Goal: Task Accomplishment & Management: Use online tool/utility

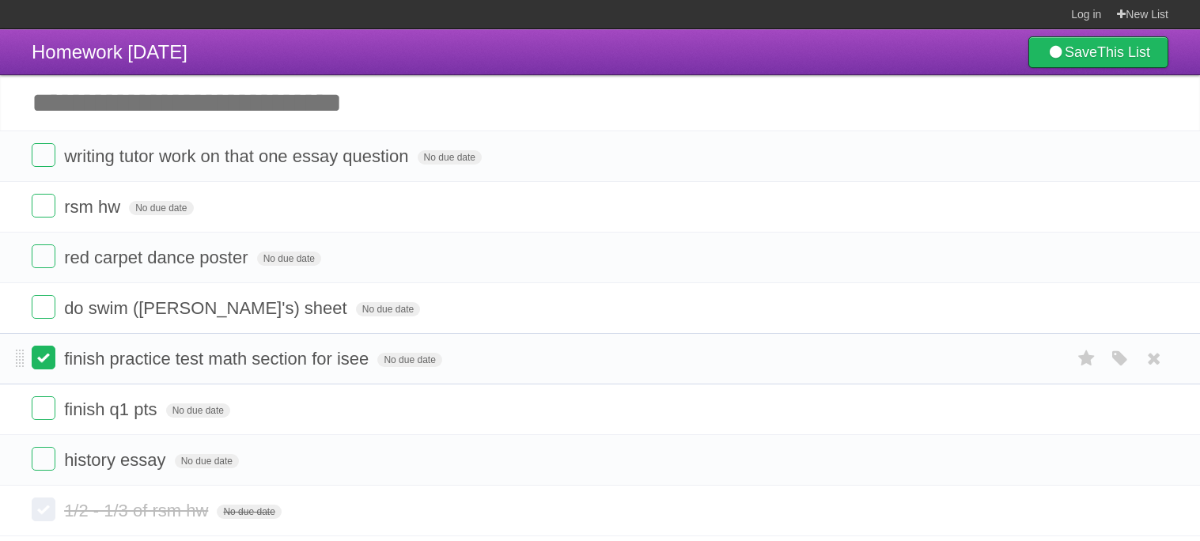
click at [49, 368] on label at bounding box center [44, 358] width 24 height 24
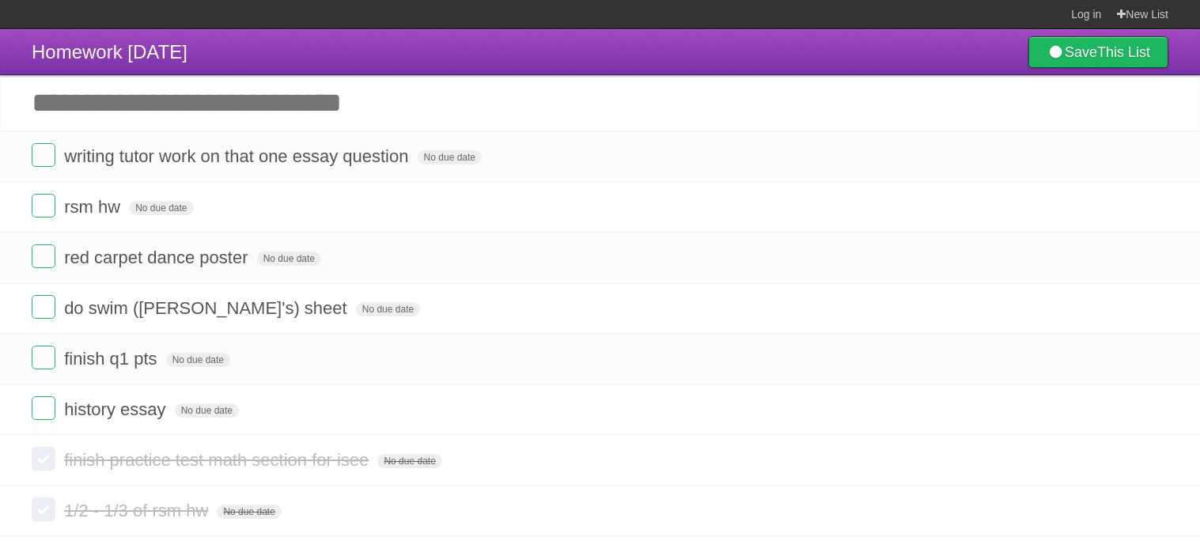
click at [95, 101] on input "Add another task" at bounding box center [600, 102] width 1200 height 55
type input "**********"
click input "*********" at bounding box center [0, 0] width 0 height 0
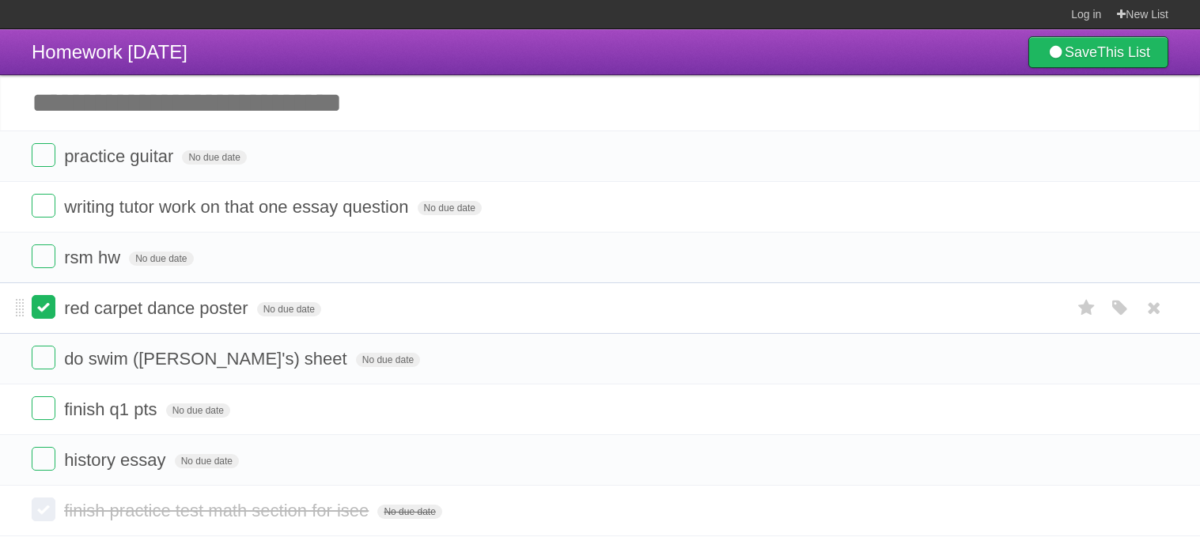
click at [40, 315] on label at bounding box center [44, 307] width 24 height 24
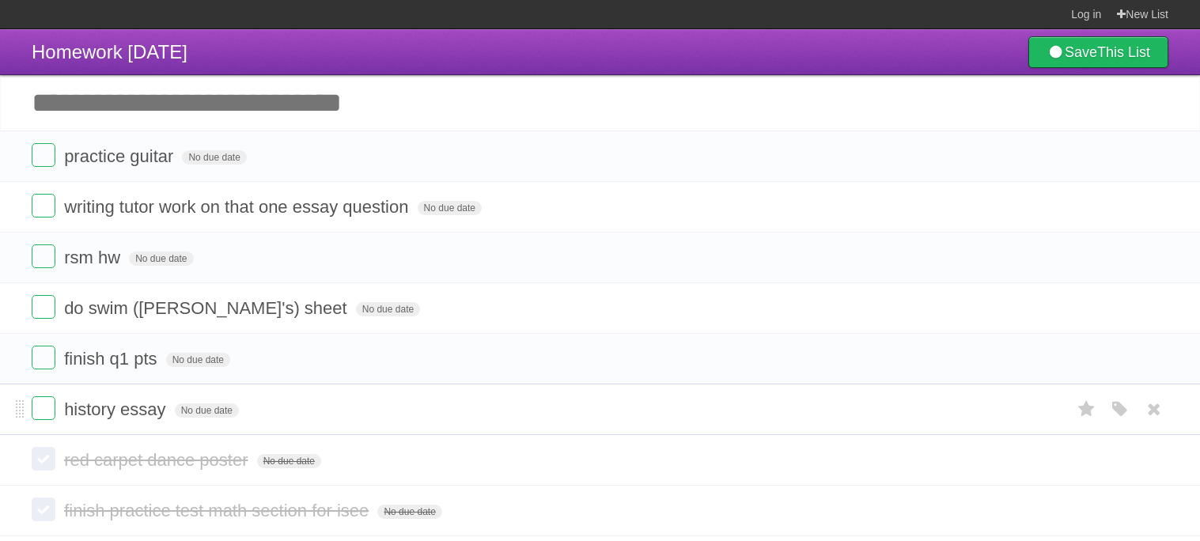
click at [116, 410] on span "history essay" at bounding box center [116, 409] width 105 height 20
click at [569, 30] on header "Homework [DATE] Save This List" at bounding box center [600, 52] width 1200 height 46
click at [68, 419] on span "-" at bounding box center [68, 409] width 9 height 20
type input "**********"
click at [338, 35] on header "Homework [DATE] Save This List" at bounding box center [600, 52] width 1200 height 46
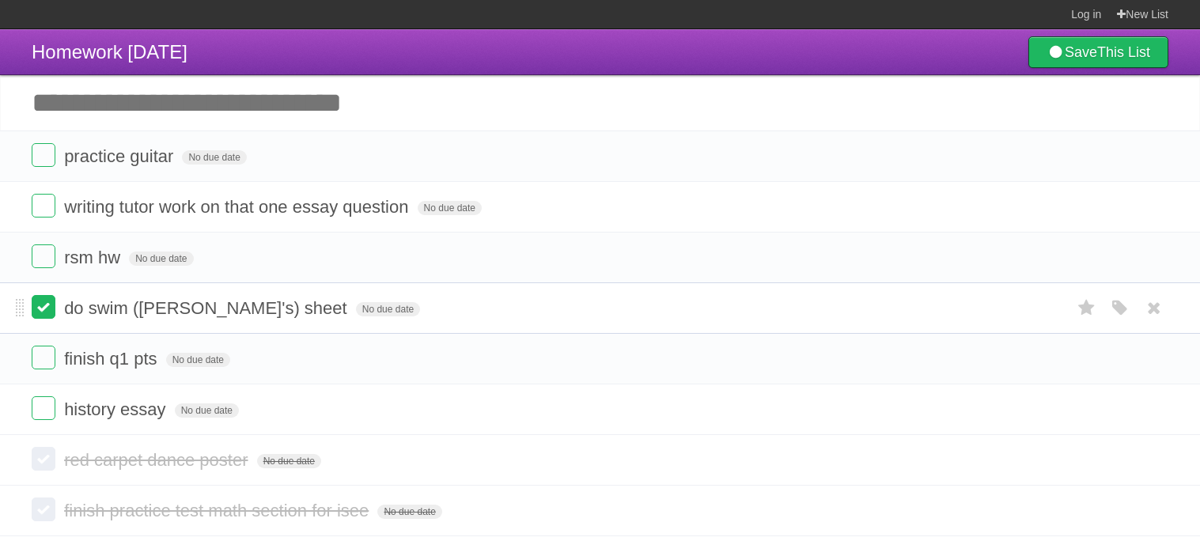
click at [40, 319] on label at bounding box center [44, 307] width 24 height 24
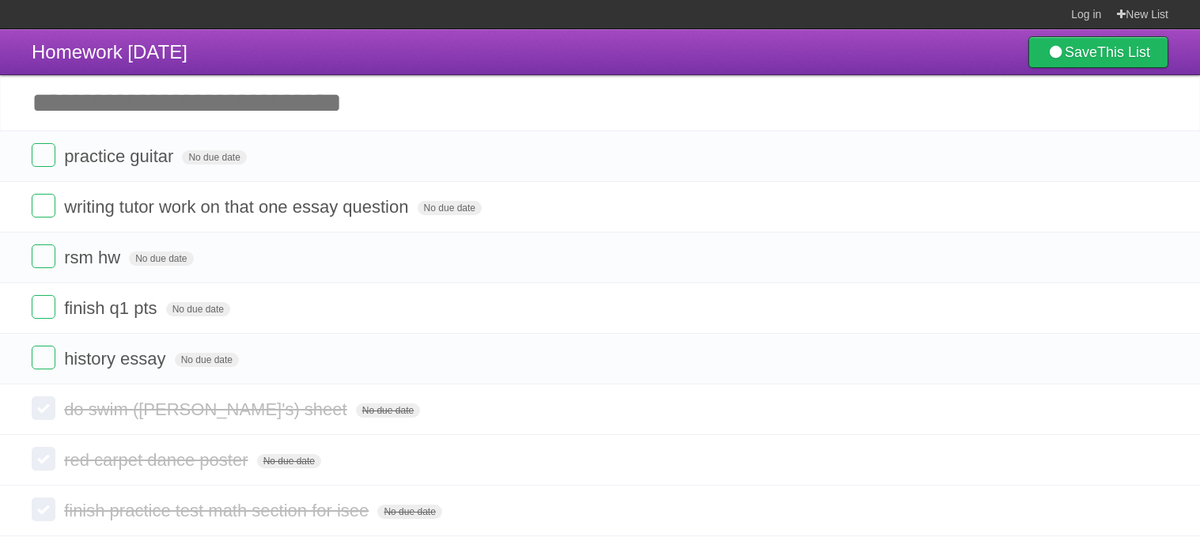
click at [418, 56] on header "Homework [DATE] Save This List" at bounding box center [600, 52] width 1200 height 46
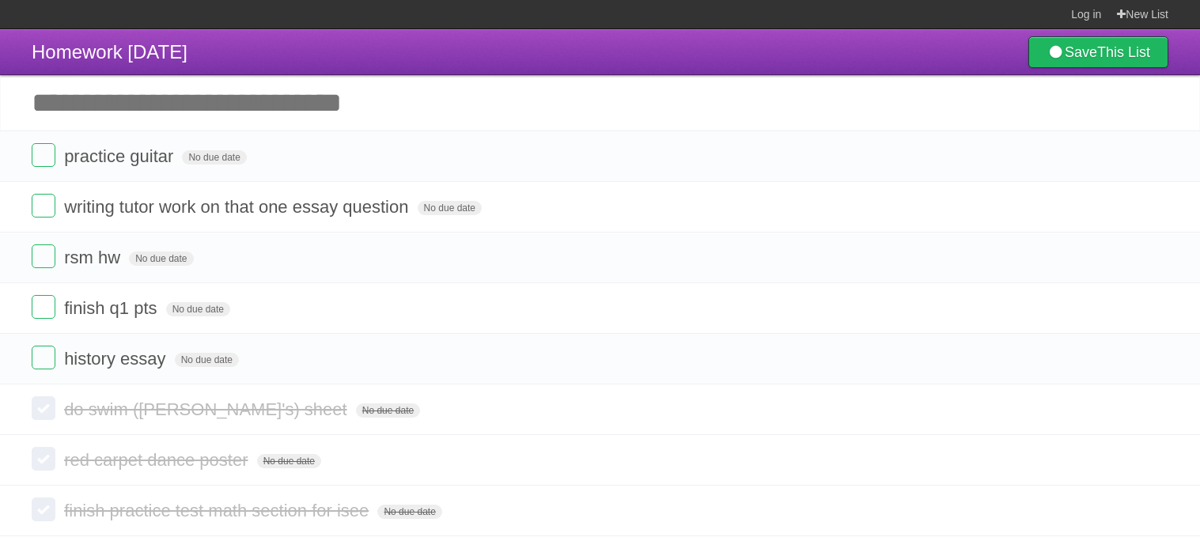
click at [418, 56] on header "Homework [DATE] Save This List" at bounding box center [600, 52] width 1200 height 46
click at [414, 41] on header "Homework [DATE] Save This List" at bounding box center [600, 52] width 1200 height 46
click at [1089, 210] on icon at bounding box center [1086, 207] width 22 height 26
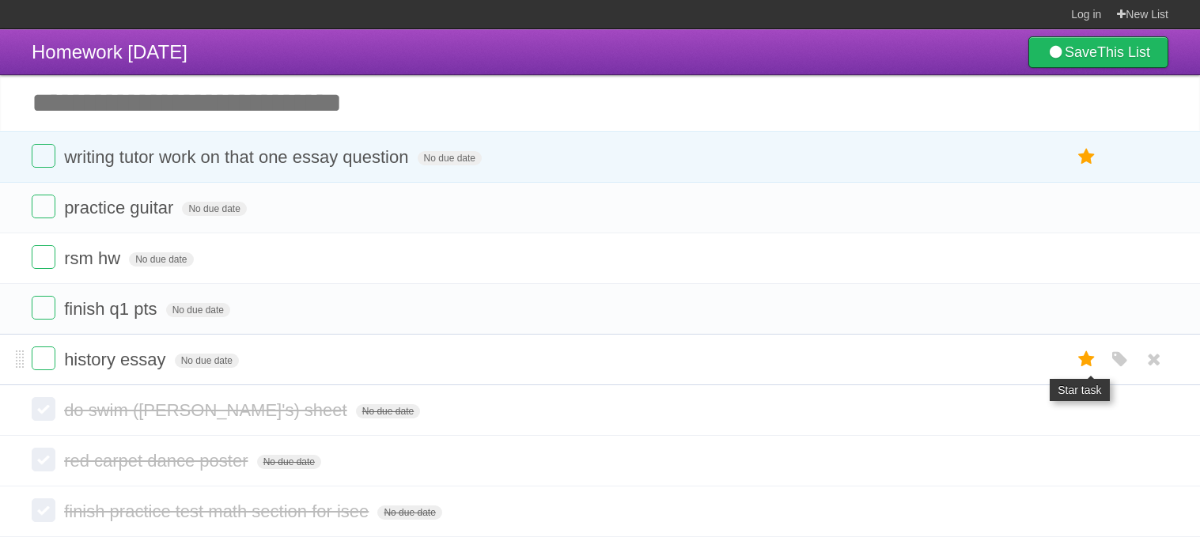
click at [1081, 361] on icon at bounding box center [1086, 359] width 22 height 26
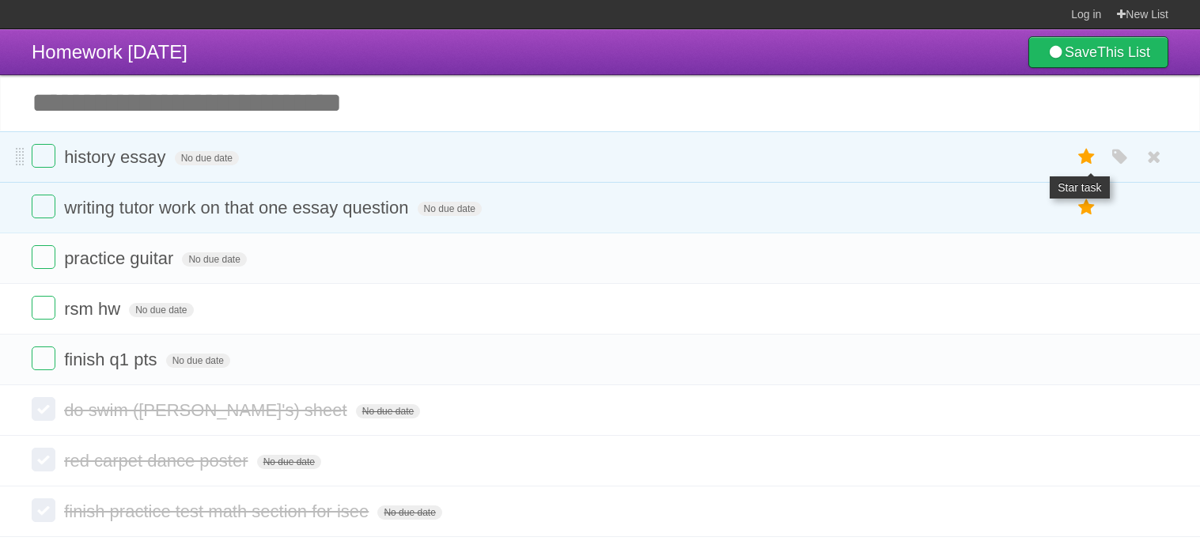
click at [1086, 162] on icon at bounding box center [1086, 157] width 22 height 26
